Goal: Find specific page/section: Find specific page/section

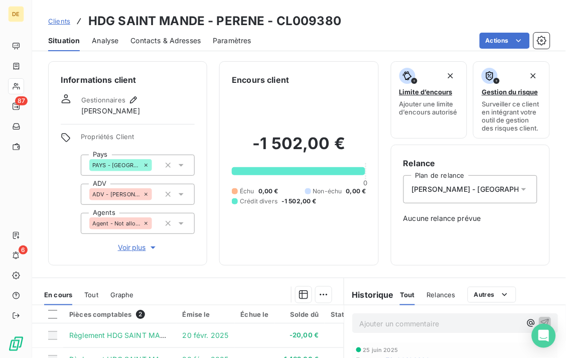
scroll to position [43, 0]
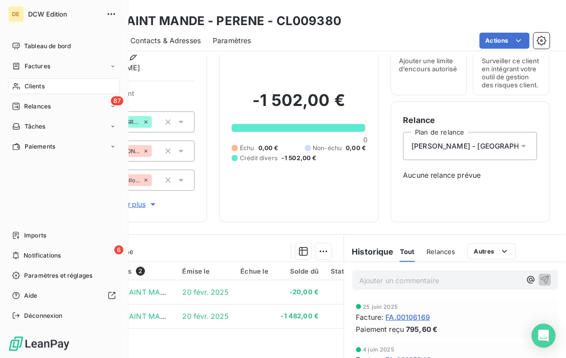
click at [36, 89] on span "Clients" at bounding box center [35, 86] width 20 height 9
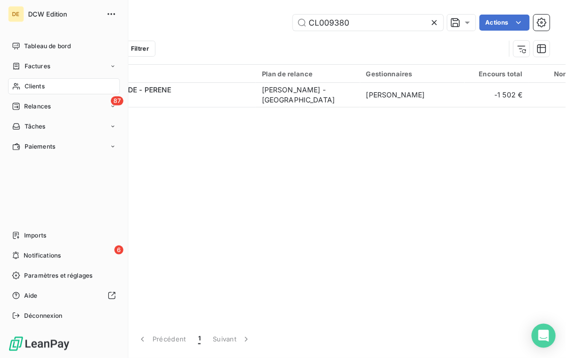
click at [34, 88] on span "Clients" at bounding box center [35, 86] width 20 height 9
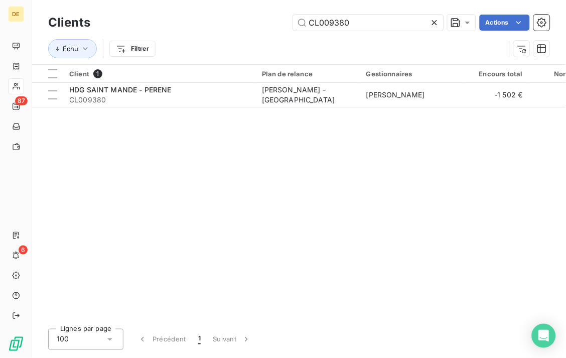
click at [434, 24] on icon at bounding box center [435, 23] width 10 height 10
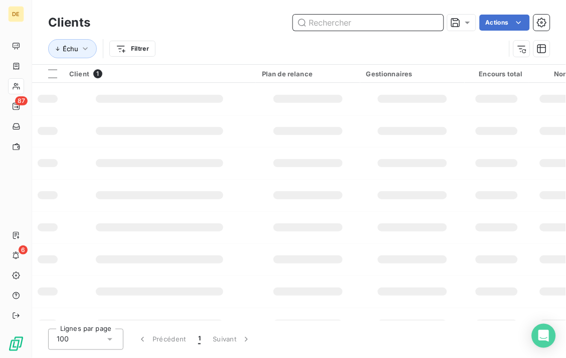
click at [388, 23] on input "text" at bounding box center [368, 23] width 151 height 16
paste input "CUR00700"
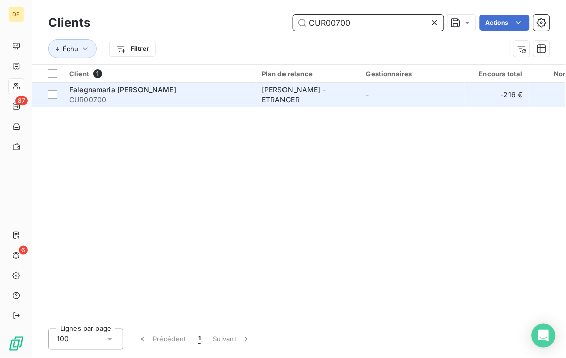
type input "CUR00700"
click at [304, 99] on div "[PERSON_NAME] - ETRANGER" at bounding box center [308, 95] width 92 height 20
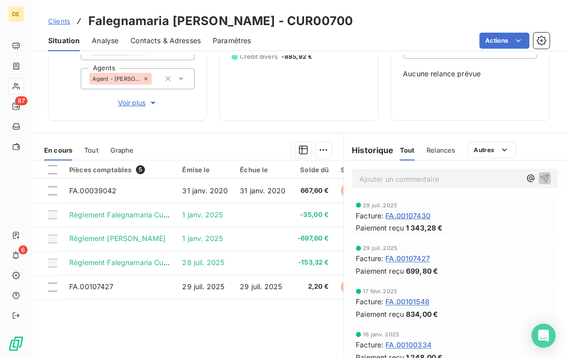
scroll to position [146, 0]
